Goal: Task Accomplishment & Management: Use online tool/utility

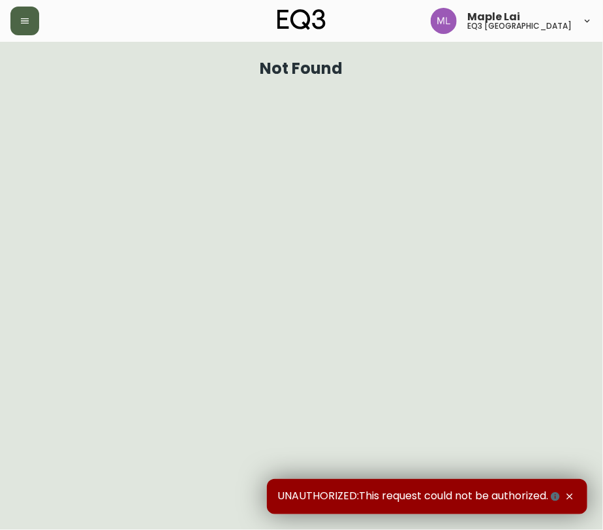
click at [26, 20] on icon "button" at bounding box center [25, 21] width 10 height 10
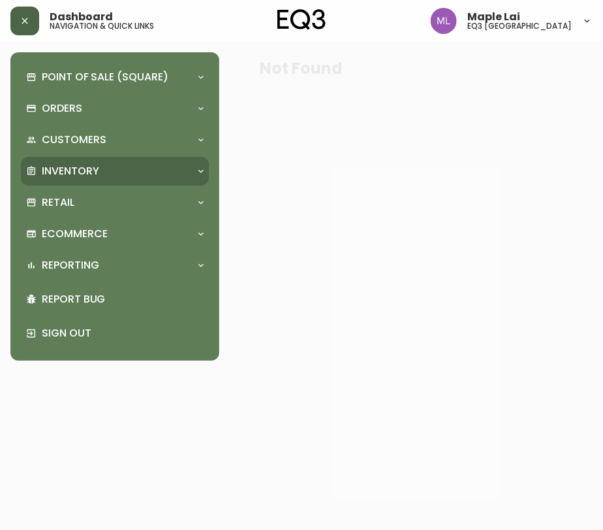
click at [73, 171] on p "Inventory" at bounding box center [70, 171] width 57 height 14
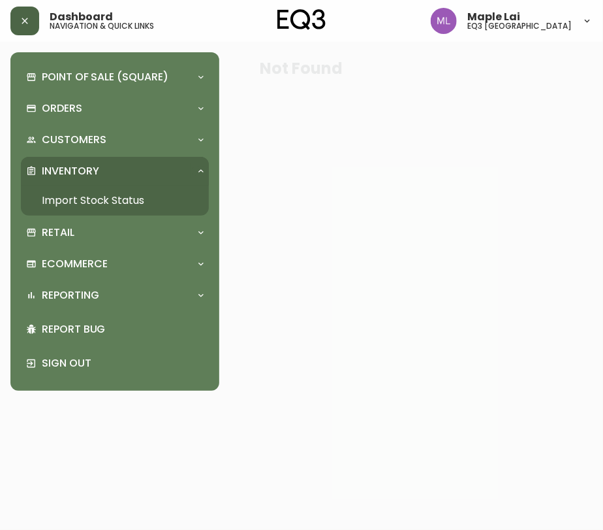
click at [86, 197] on link "Import Stock Status" at bounding box center [115, 200] width 188 height 30
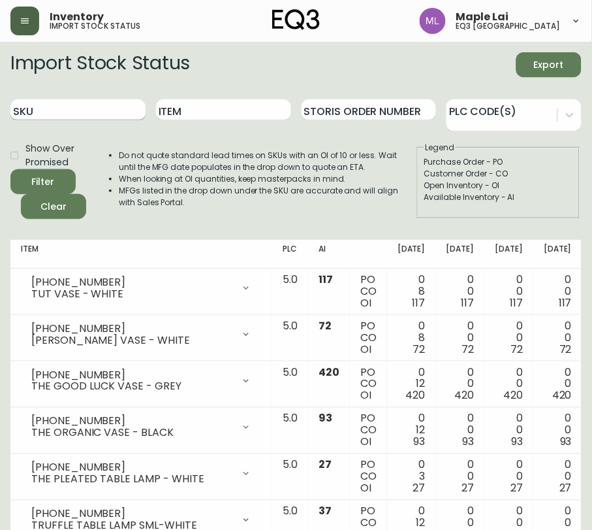
click at [72, 103] on input "SKU" at bounding box center [77, 109] width 135 height 21
click at [76, 107] on input "[PHONE_NUMBER]" at bounding box center [77, 109] width 135 height 21
click at [10, 169] on button "Filter" at bounding box center [42, 181] width 65 height 25
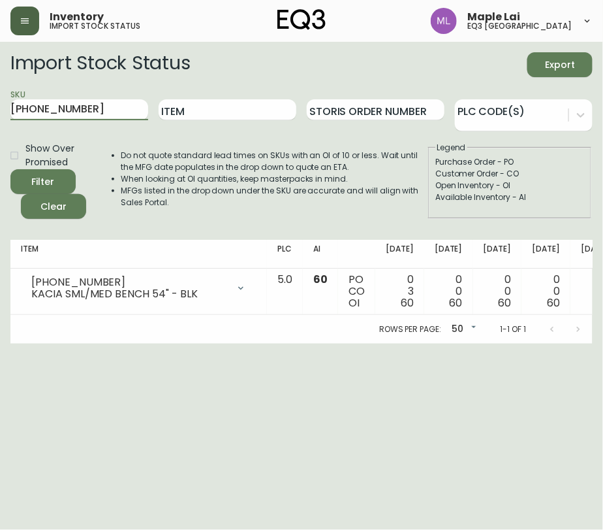
drag, startPoint x: 99, startPoint y: 108, endPoint x: -9, endPoint y: 103, distance: 108.6
click at [0, 103] on html "Inventory import stock status Maple Lai eq3 [GEOGRAPHIC_DATA] Import Stock Stat…" at bounding box center [301, 171] width 603 height 343
click at [103, 106] on input "[PHONE_NUMBER]" at bounding box center [79, 109] width 138 height 21
click at [10, 169] on button "Filter" at bounding box center [42, 181] width 65 height 25
drag, startPoint x: 133, startPoint y: 114, endPoint x: -9, endPoint y: 113, distance: 141.7
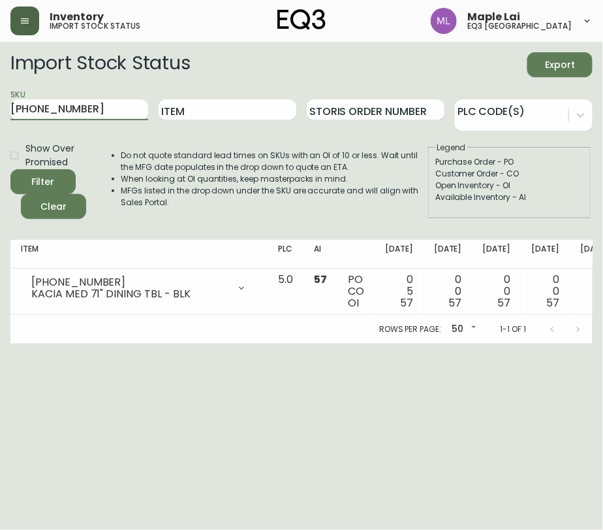
click at [0, 113] on html "Inventory import stock status Maple Lai eq3 [GEOGRAPHIC_DATA] Import Stock Stat…" at bounding box center [301, 171] width 603 height 343
type input "[PHONE_NUMBER]"
click at [10, 169] on button "Filter" at bounding box center [42, 181] width 65 height 25
